Goal: Navigation & Orientation: Find specific page/section

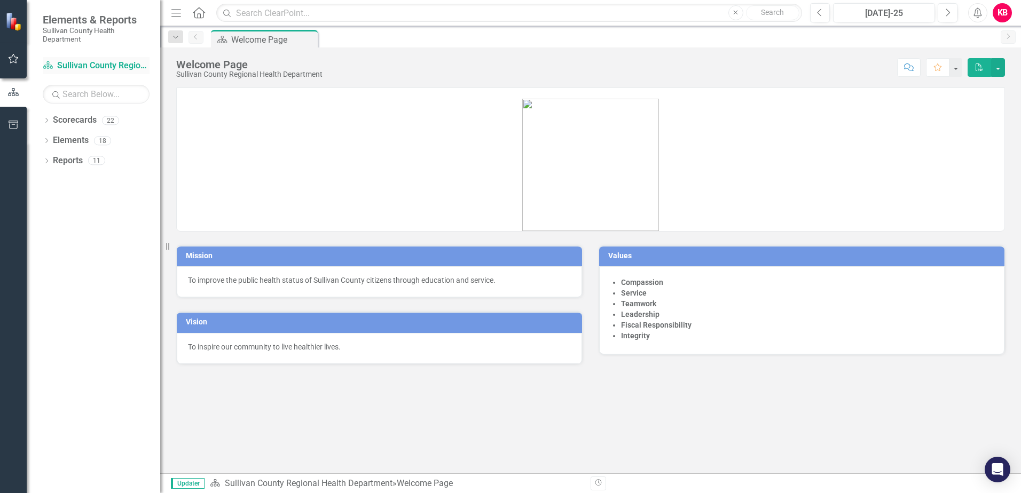
click at [88, 65] on link "Scorecard Sullivan County Regional Health Department" at bounding box center [96, 66] width 107 height 12
click at [48, 119] on icon "Dropdown" at bounding box center [46, 122] width 7 height 6
click at [69, 139] on link "Sullivan County Regional Health Department" at bounding box center [109, 141] width 101 height 12
click at [43, 161] on icon "Dropdown" at bounding box center [46, 162] width 7 height 6
click at [46, 240] on icon at bounding box center [46, 241] width 3 height 5
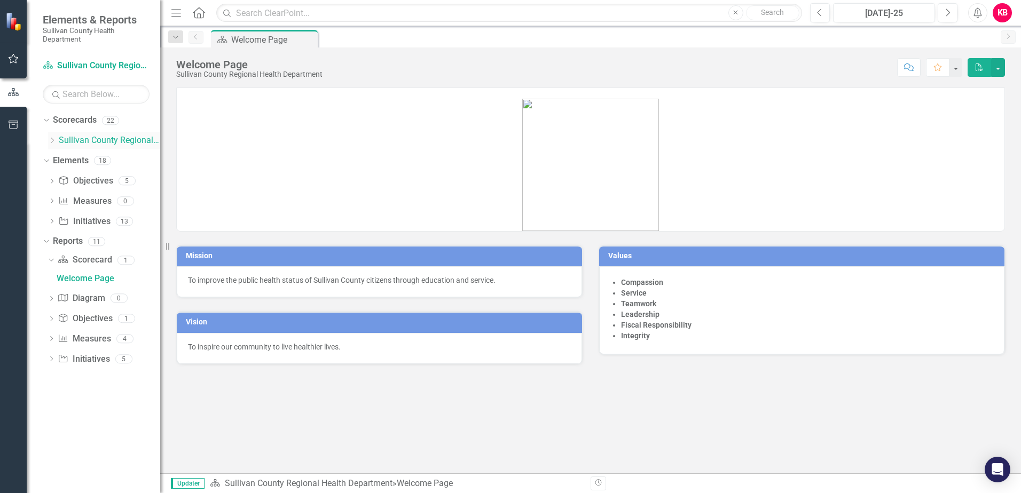
click at [83, 139] on link "Sullivan County Regional Health Department" at bounding box center [109, 141] width 101 height 12
click at [248, 40] on div "Welcome Page" at bounding box center [266, 39] width 70 height 13
click at [69, 139] on link "Sullivan County Regional Health Department" at bounding box center [109, 141] width 101 height 12
click at [75, 120] on link "Scorecards" at bounding box center [75, 120] width 44 height 12
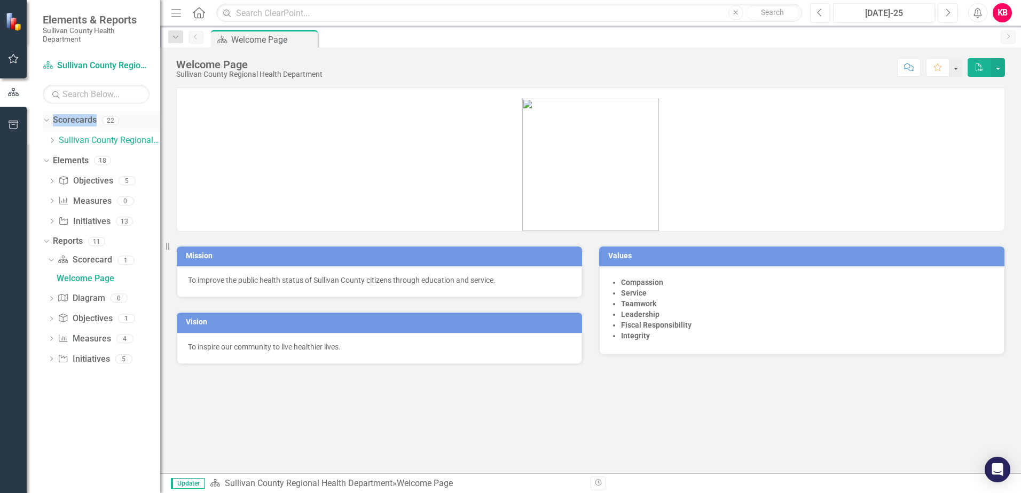
click at [75, 120] on link "Scorecards" at bounding box center [75, 120] width 44 height 12
drag, startPoint x: 75, startPoint y: 120, endPoint x: 90, endPoint y: 144, distance: 28.3
click at [90, 144] on link "Sullivan County Regional Health Department" at bounding box center [109, 141] width 101 height 12
click at [84, 263] on link "Scorecard Scorecard" at bounding box center [85, 260] width 54 height 12
click at [85, 277] on div "Welcome Page" at bounding box center [109, 279] width 104 height 10
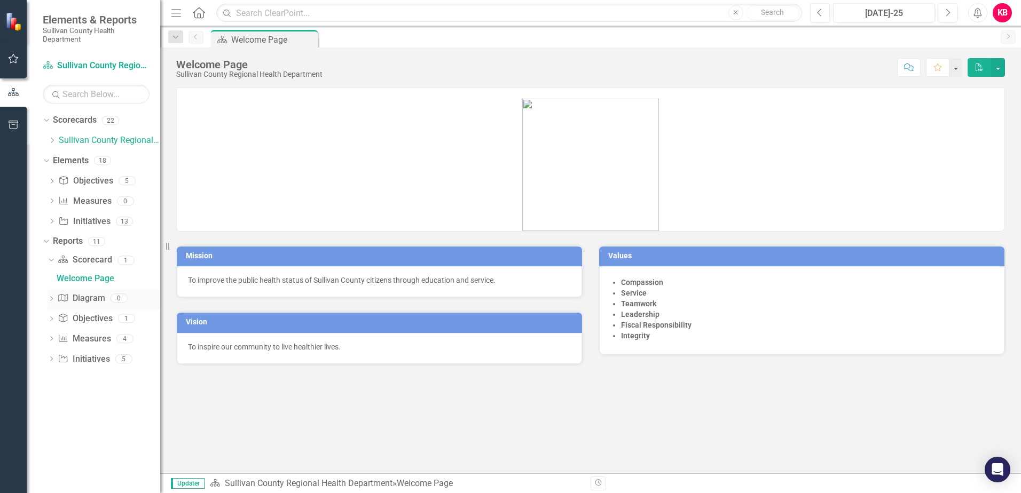
click at [86, 299] on link "Diagram Diagram" at bounding box center [81, 299] width 47 height 12
click at [84, 319] on link "Objective Objectives" at bounding box center [85, 319] width 54 height 12
click at [83, 339] on link "Measure Measures" at bounding box center [84, 339] width 53 height 12
click at [46, 65] on icon "Scorecard" at bounding box center [48, 65] width 11 height 9
click at [67, 62] on link "Scorecard Sullivan County Regional Health Department" at bounding box center [96, 66] width 107 height 12
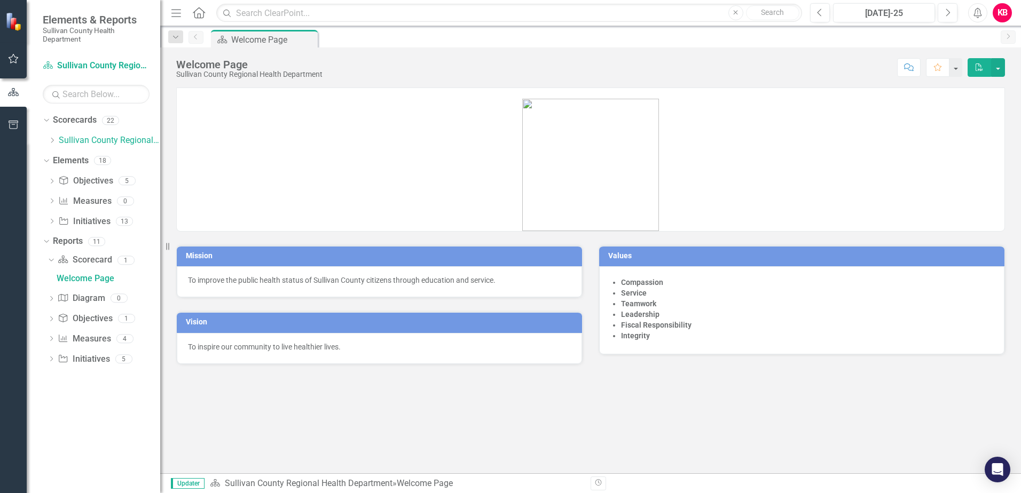
click at [1002, 10] on div "KB" at bounding box center [1002, 12] width 19 height 19
click at [996, 66] on button "button" at bounding box center [998, 67] width 14 height 19
click at [113, 121] on div "22" at bounding box center [110, 120] width 17 height 9
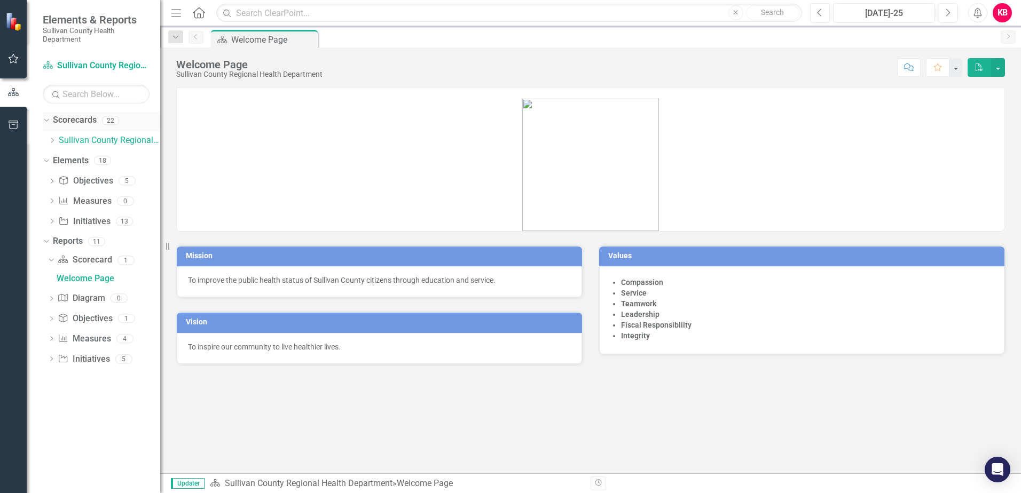
click at [113, 121] on div "22" at bounding box center [110, 120] width 17 height 9
click at [46, 120] on icon "Dropdown" at bounding box center [45, 119] width 6 height 7
click at [46, 120] on icon "Dropdown" at bounding box center [46, 122] width 7 height 6
click at [54, 139] on icon "Dropdown" at bounding box center [52, 140] width 8 height 6
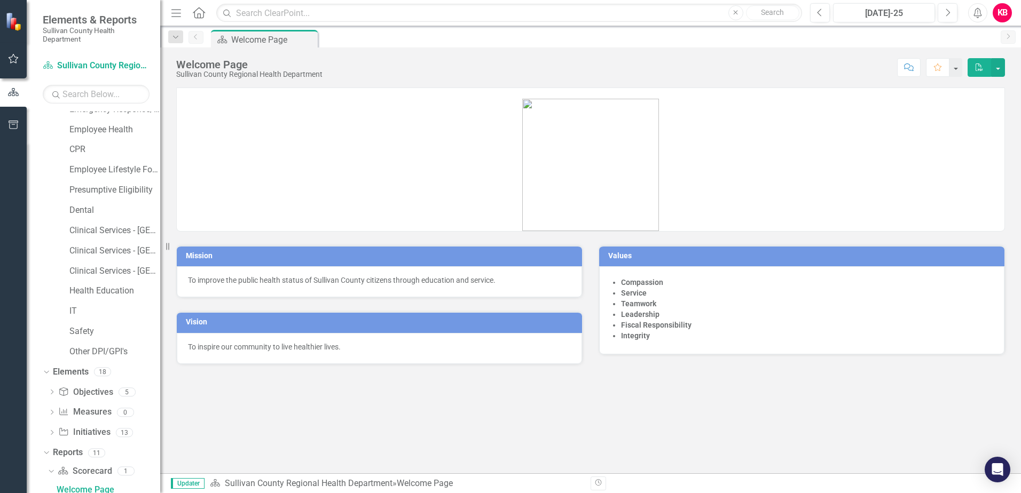
scroll to position [214, 0]
click at [90, 270] on link "Clinical Services - [GEOGRAPHIC_DATA]" at bounding box center [114, 271] width 91 height 12
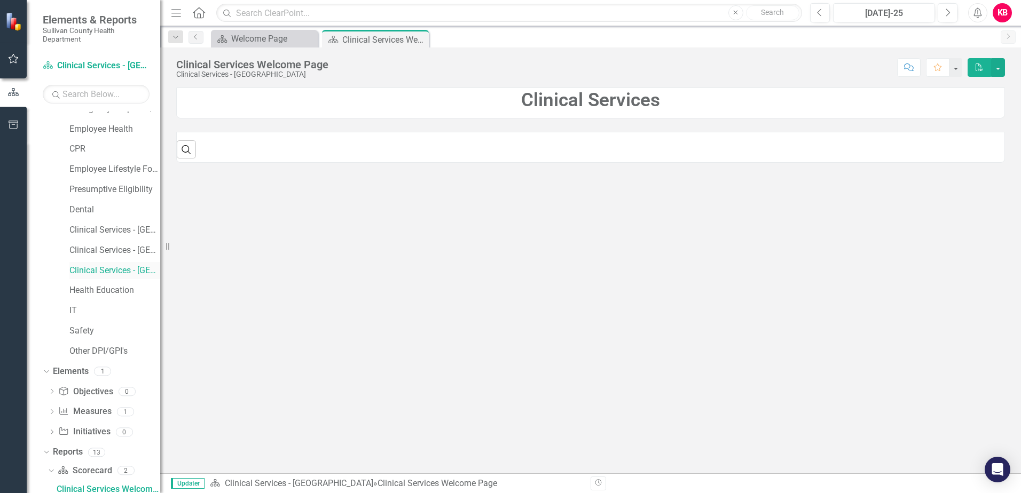
scroll to position [218, 0]
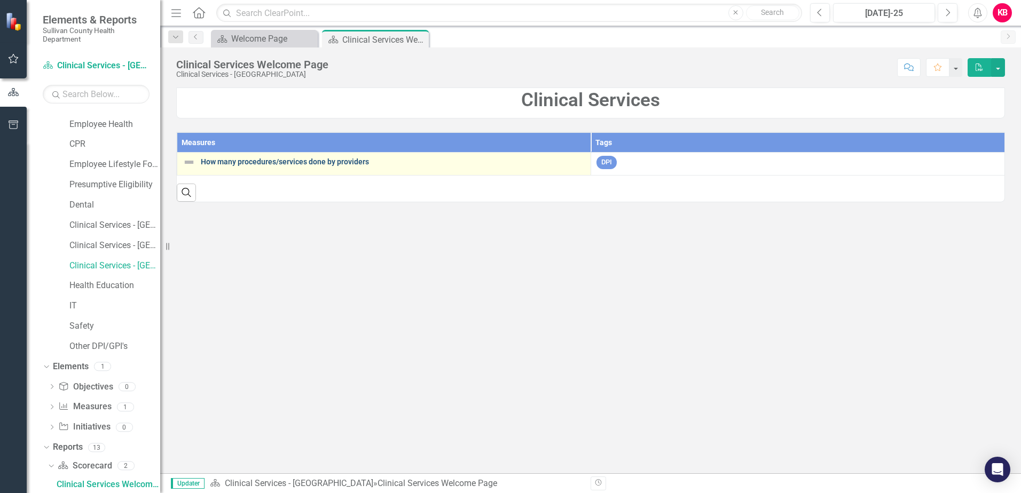
click at [224, 161] on link "How many procedures/services done by providers" at bounding box center [393, 162] width 385 height 8
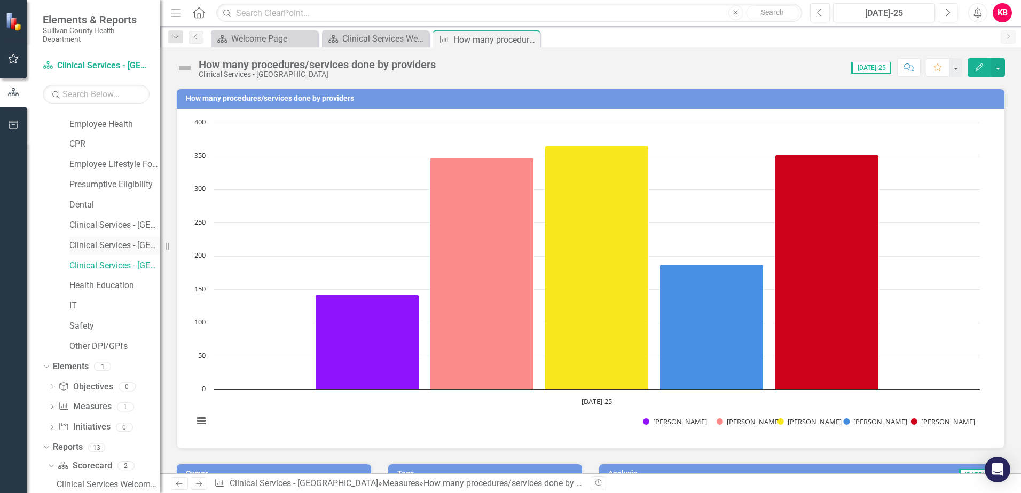
click at [104, 244] on link "Clinical Services - [GEOGRAPHIC_DATA] ([PERSON_NAME])" at bounding box center [114, 246] width 91 height 12
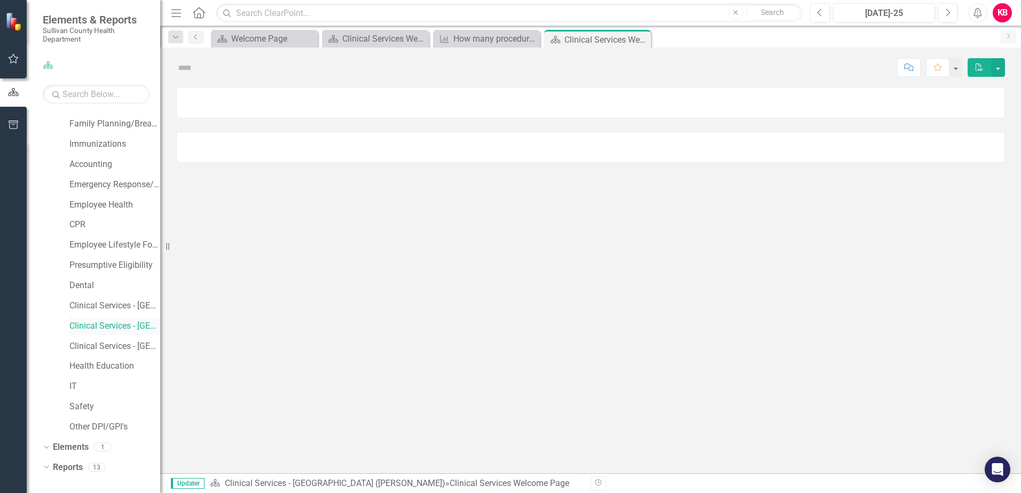
scroll to position [218, 0]
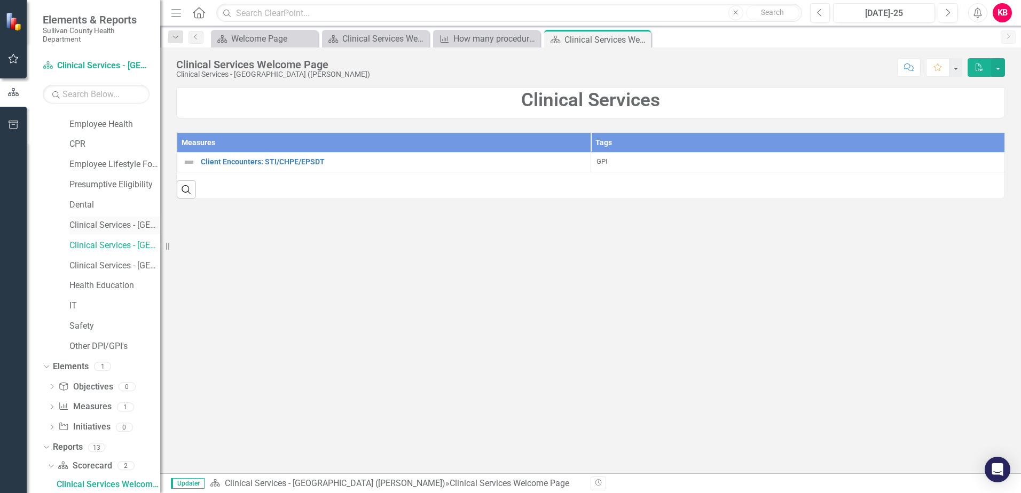
click at [108, 223] on link "Clinical Services - [GEOGRAPHIC_DATA]" at bounding box center [114, 226] width 91 height 12
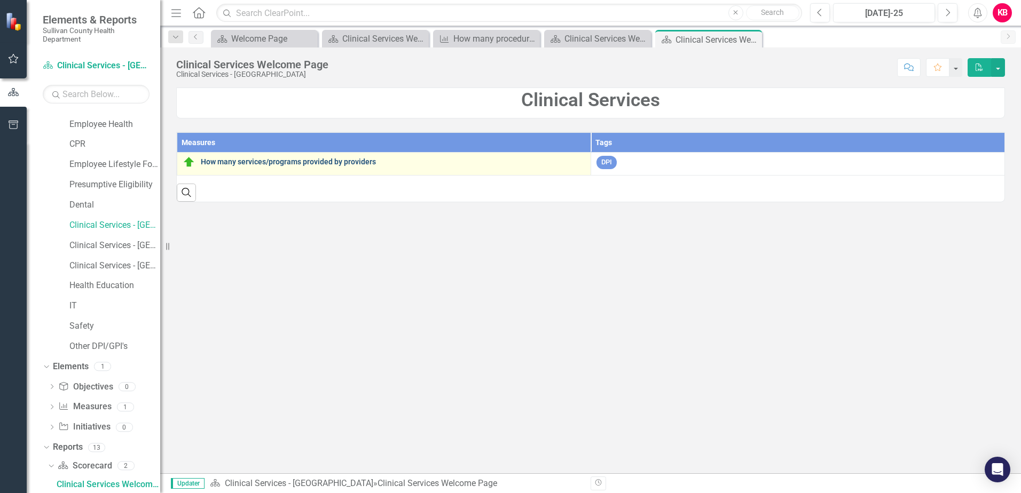
click at [260, 161] on link "How many services/programs provided by providers" at bounding box center [393, 162] width 385 height 8
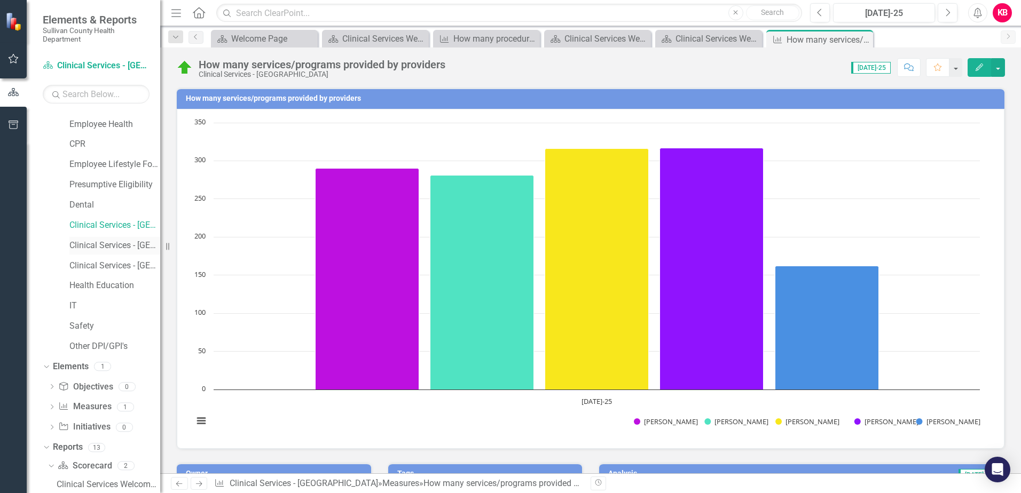
click at [100, 244] on link "Clinical Services - [GEOGRAPHIC_DATA] ([PERSON_NAME])" at bounding box center [114, 246] width 91 height 12
